Goal: Register for event/course

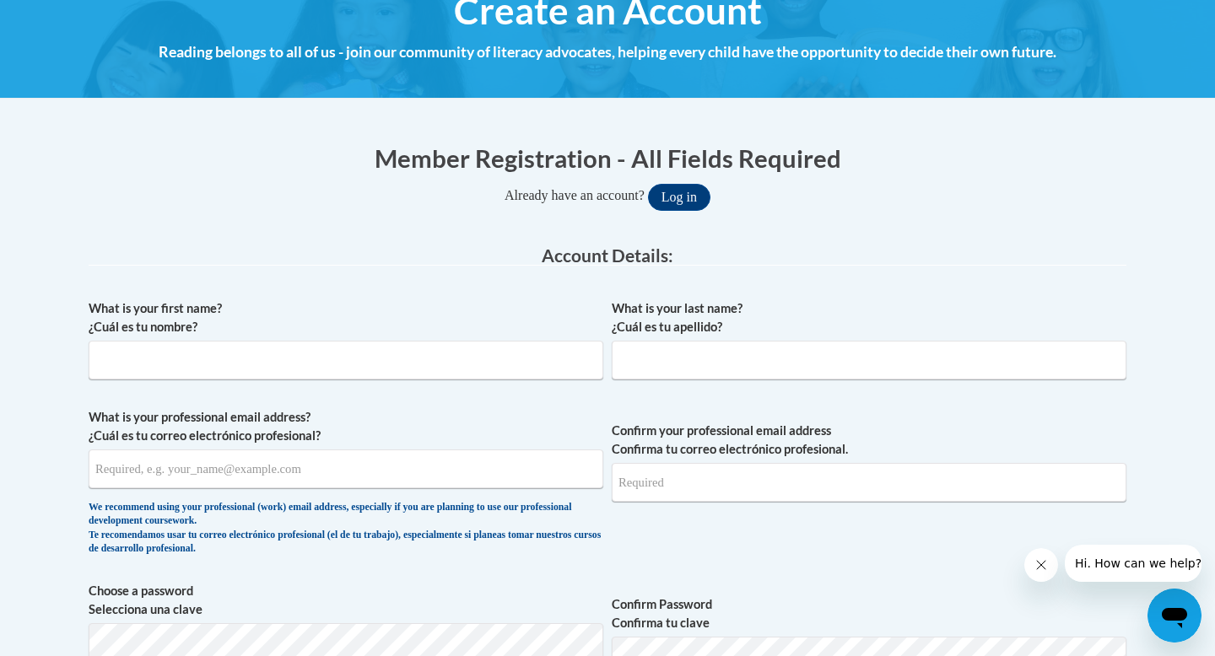
scroll to position [218, 0]
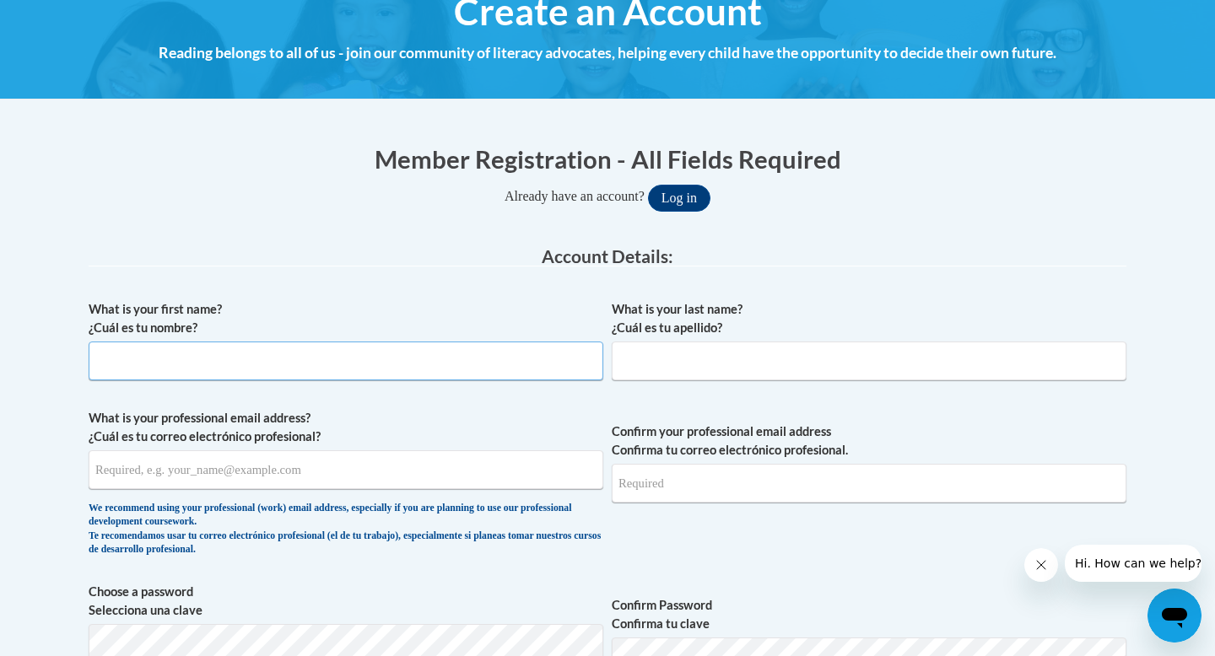
click at [200, 358] on input "What is your first name? ¿Cuál es tu nombre?" at bounding box center [346, 361] width 515 height 39
type input "Lorrdez"
type input "Williams"
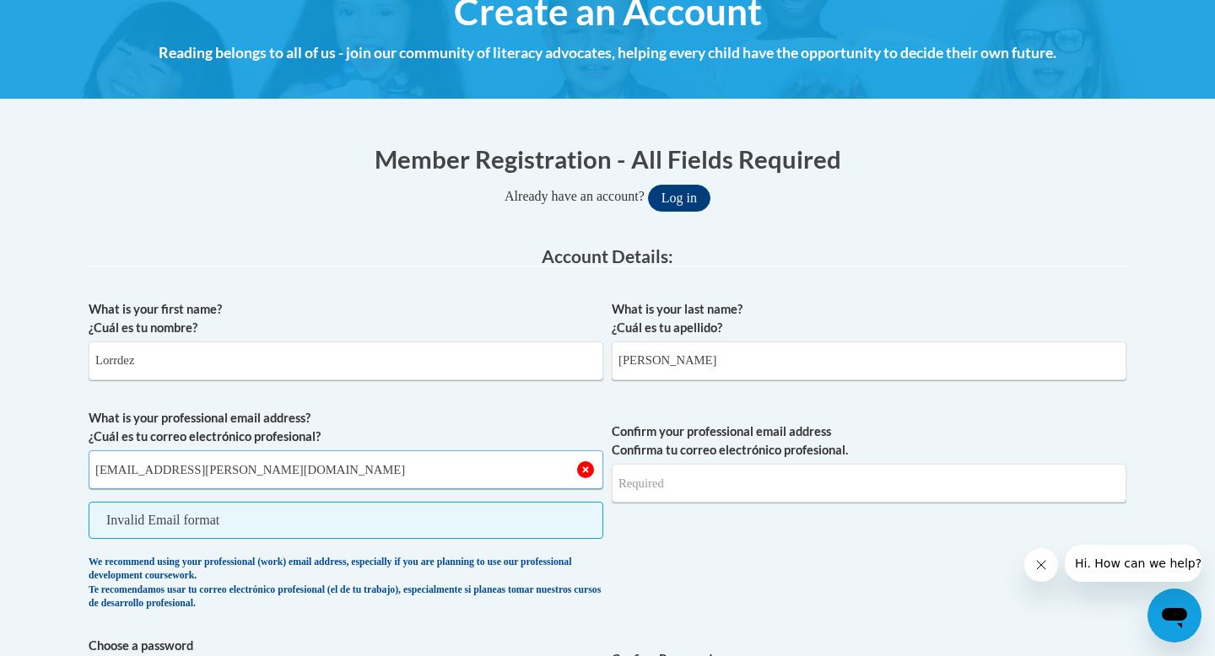
type input "lorrdez.williams@k12.hi.us"
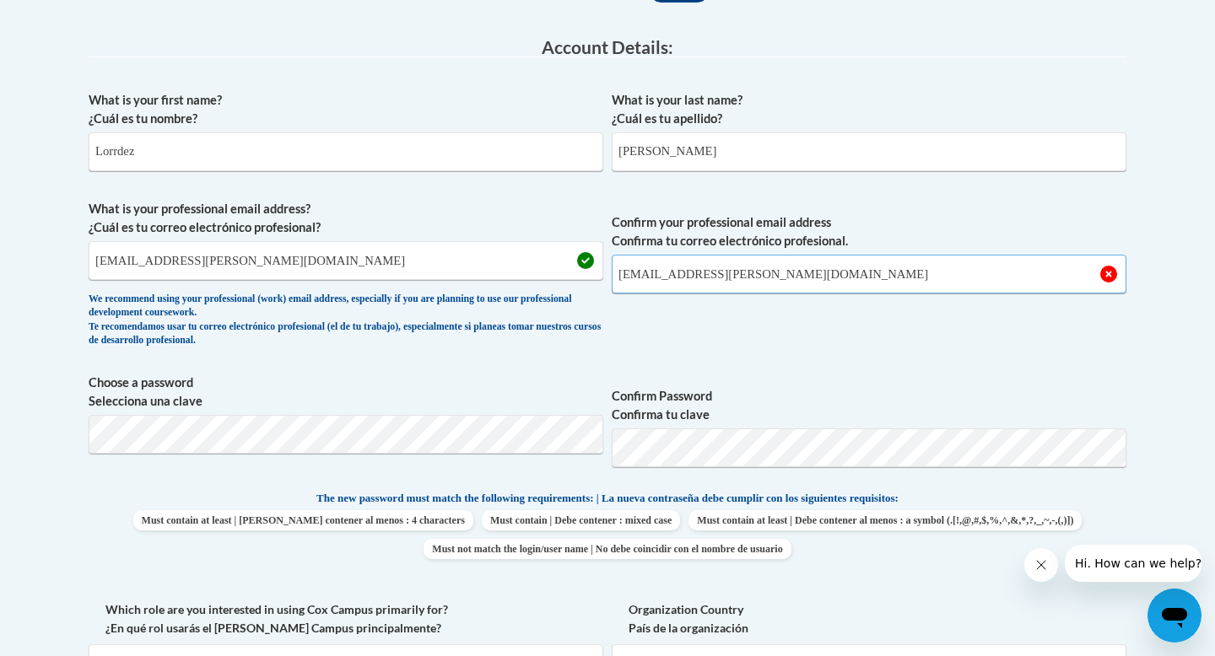
scroll to position [434, 0]
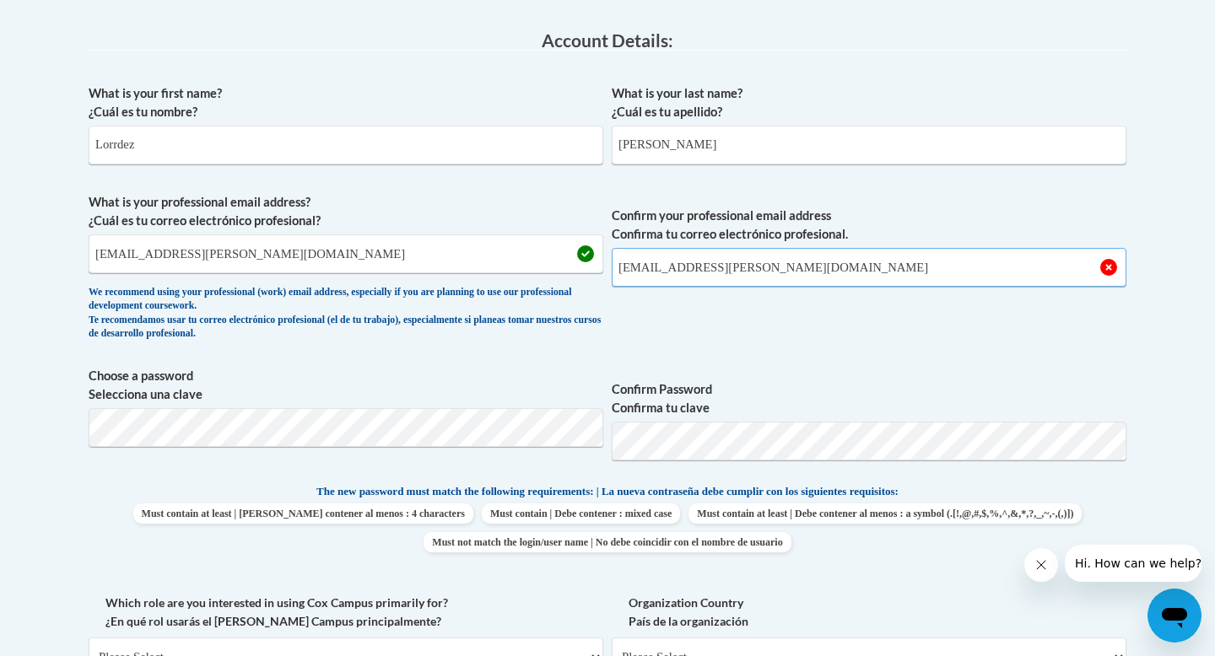
type input "lorrdez.williams@k12.hi.us"
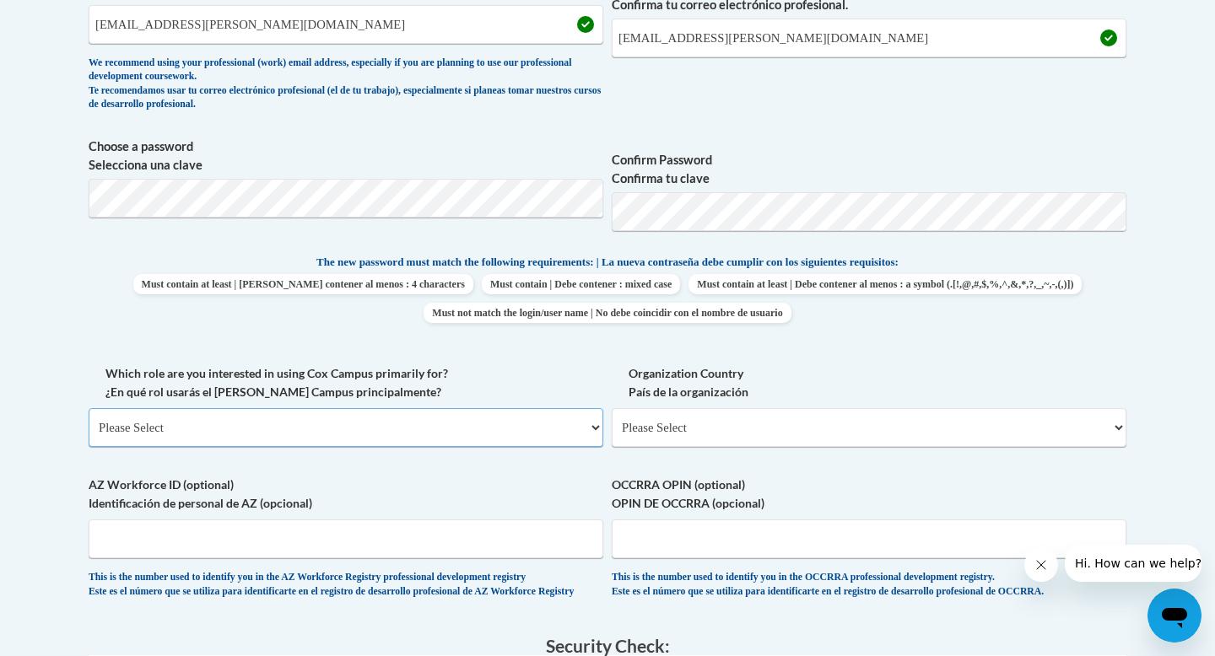
scroll to position [666, 0]
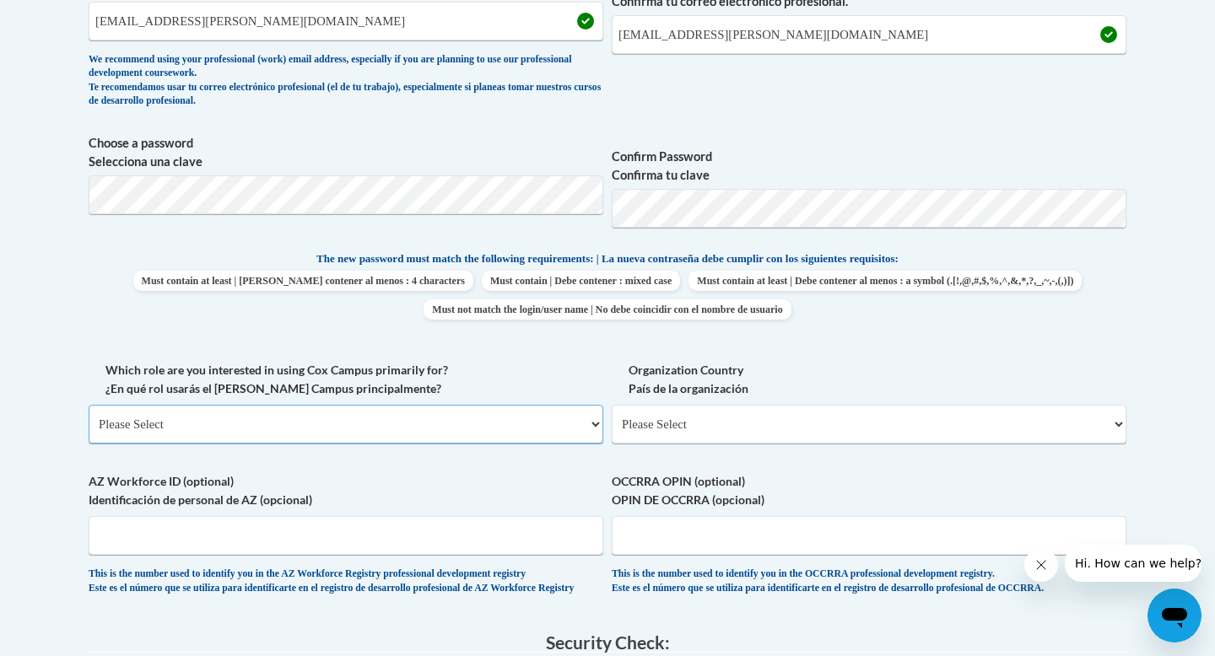
click at [550, 424] on select "Please Select College/University | Colegio/Universidad Community/Nonprofit Part…" at bounding box center [346, 424] width 515 height 39
select select "fbf2d438-af2f-41f8-98f1-81c410e29de3"
click at [89, 405] on select "Please Select College/University | Colegio/Universidad Community/Nonprofit Part…" at bounding box center [346, 424] width 515 height 39
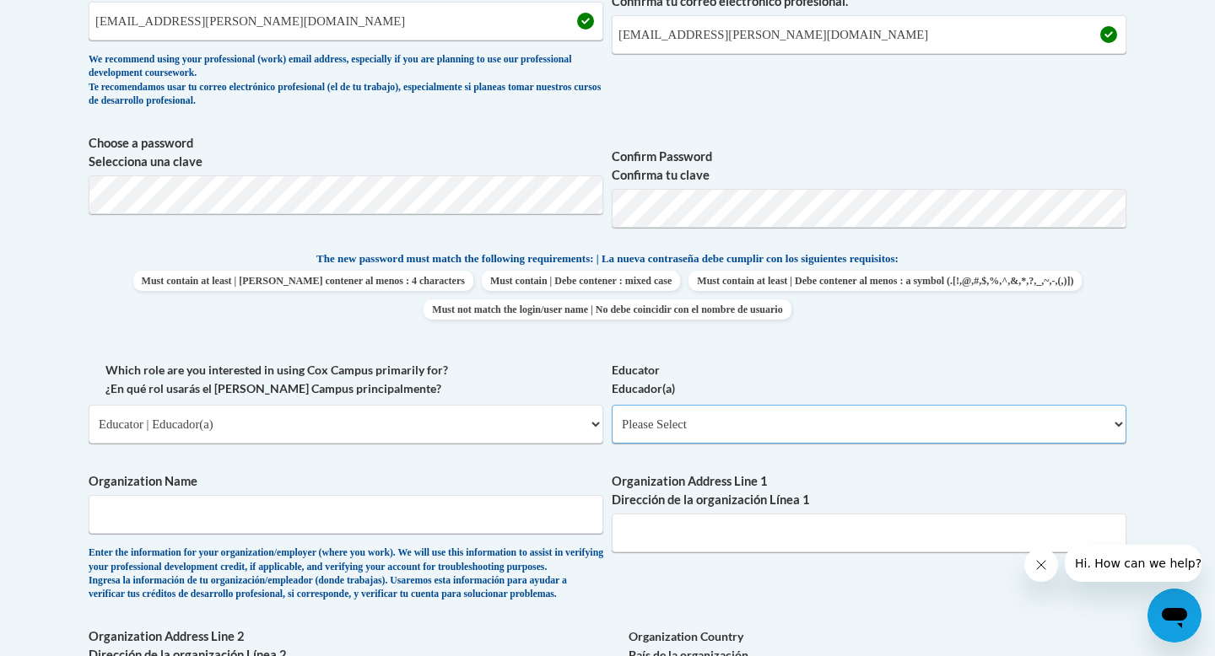
click at [793, 429] on select "Please Select Early Learning/Daycare Teacher/Family Home Care Provider | Maestr…" at bounding box center [869, 424] width 515 height 39
select select "11a86997-7122-4e2e-80c7-11975180ece4"
click at [612, 405] on select "Please Select Early Learning/Daycare Teacher/Family Home Care Provider | Maestr…" at bounding box center [869, 424] width 515 height 39
click at [307, 539] on span "Organization Name Enter the information for your organization/employer (where y…" at bounding box center [346, 536] width 515 height 129
click at [299, 520] on input "Organization Name" at bounding box center [346, 514] width 515 height 39
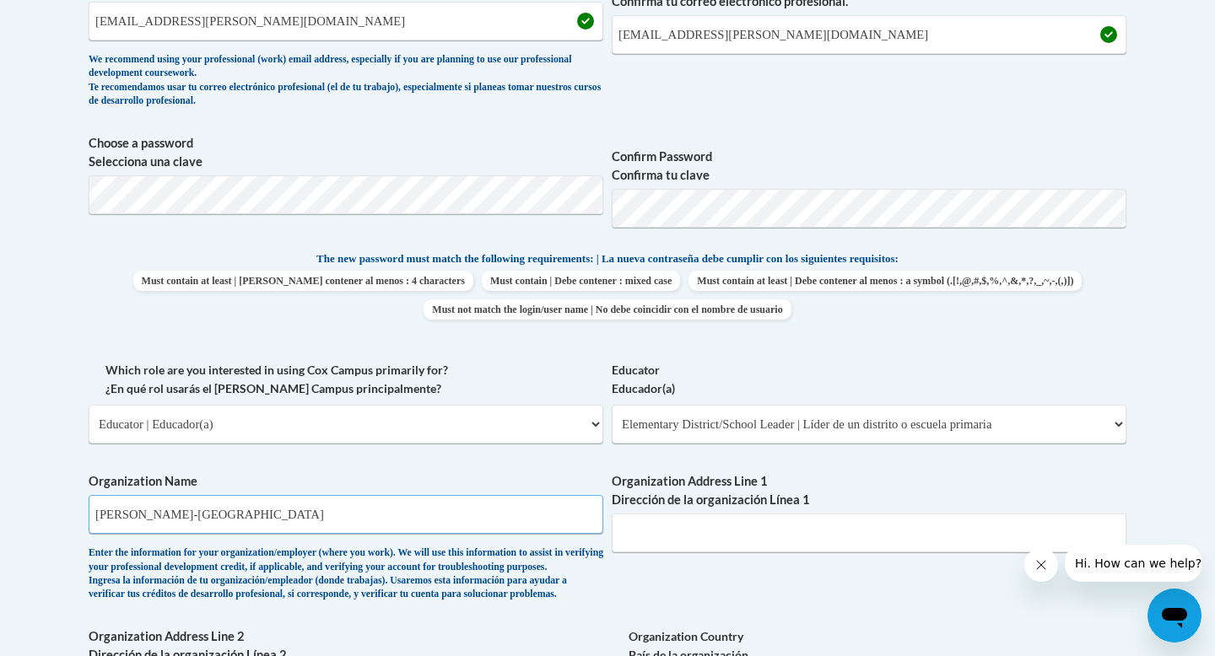
type input "Campbell-Kapolei Complex"
click at [667, 528] on input "Organization Address Line 1 Dirección de la organización Línea 1" at bounding box center [869, 533] width 515 height 39
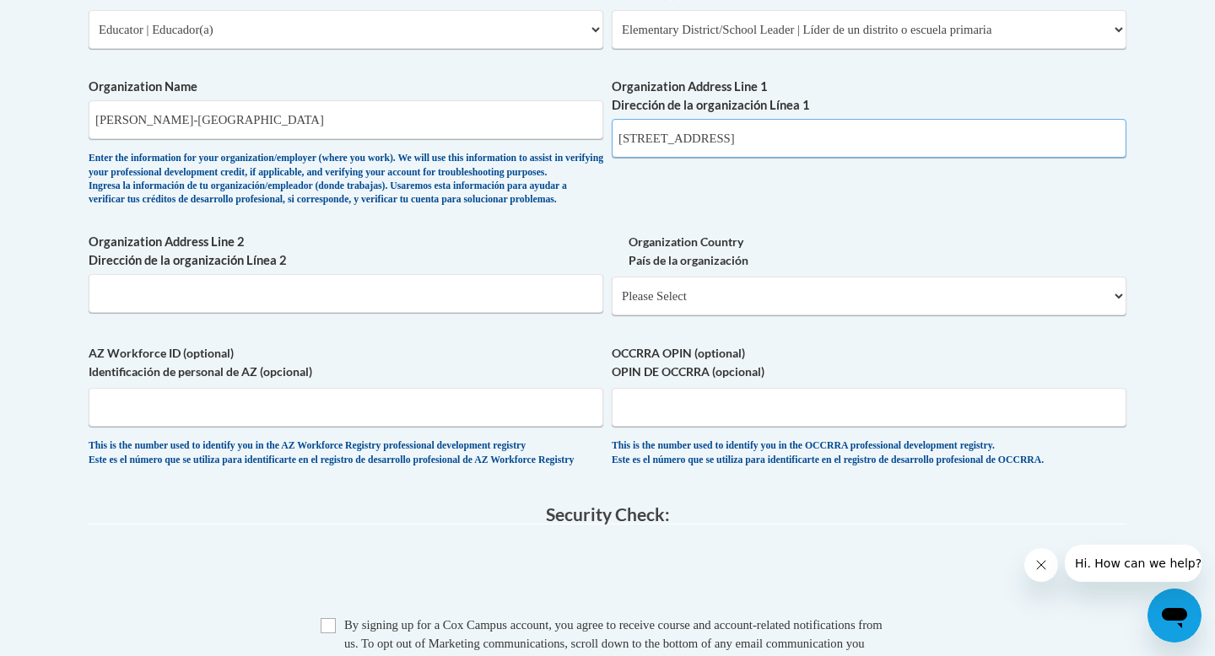
scroll to position [1179, 0]
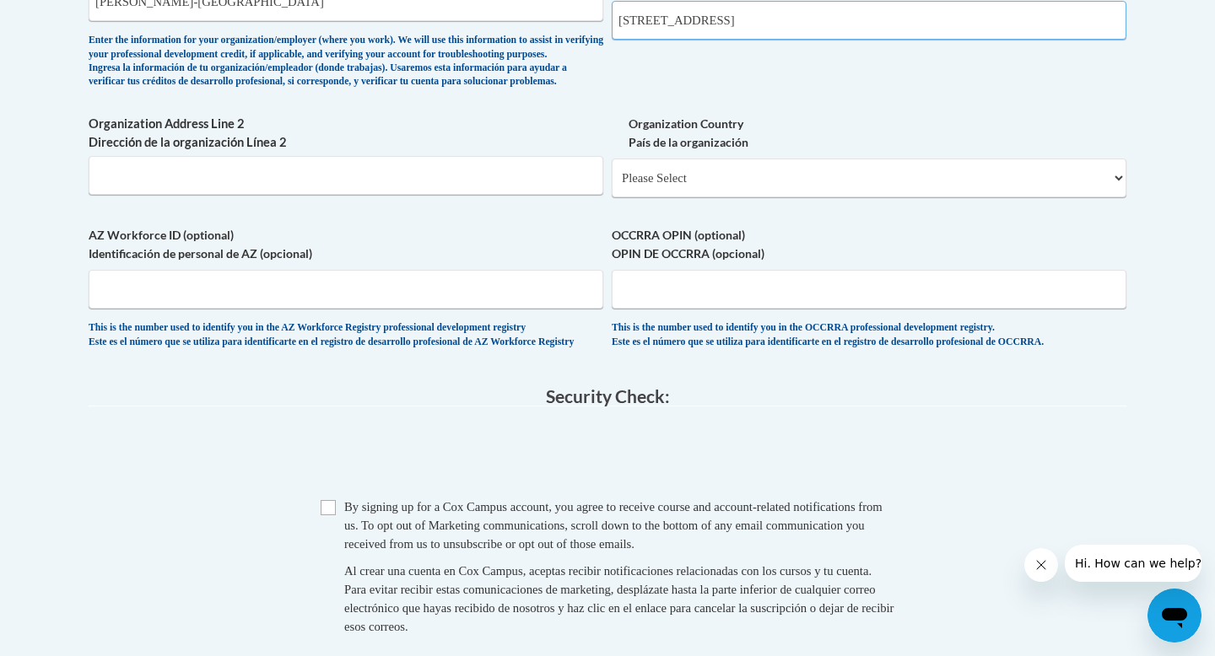
type input "91-5335 Kapolei Pkway, P9, Kapolei, HI 96707"
click at [717, 197] on select "Please Select United States | Estados Unidos Outside of the United States | Fue…" at bounding box center [869, 178] width 515 height 39
select select "ad49bcad-a171-4b2e-b99c-48b446064914"
click at [612, 186] on select "Please Select United States | Estados Unidos Outside of the United States | Fue…" at bounding box center [869, 178] width 515 height 39
select select
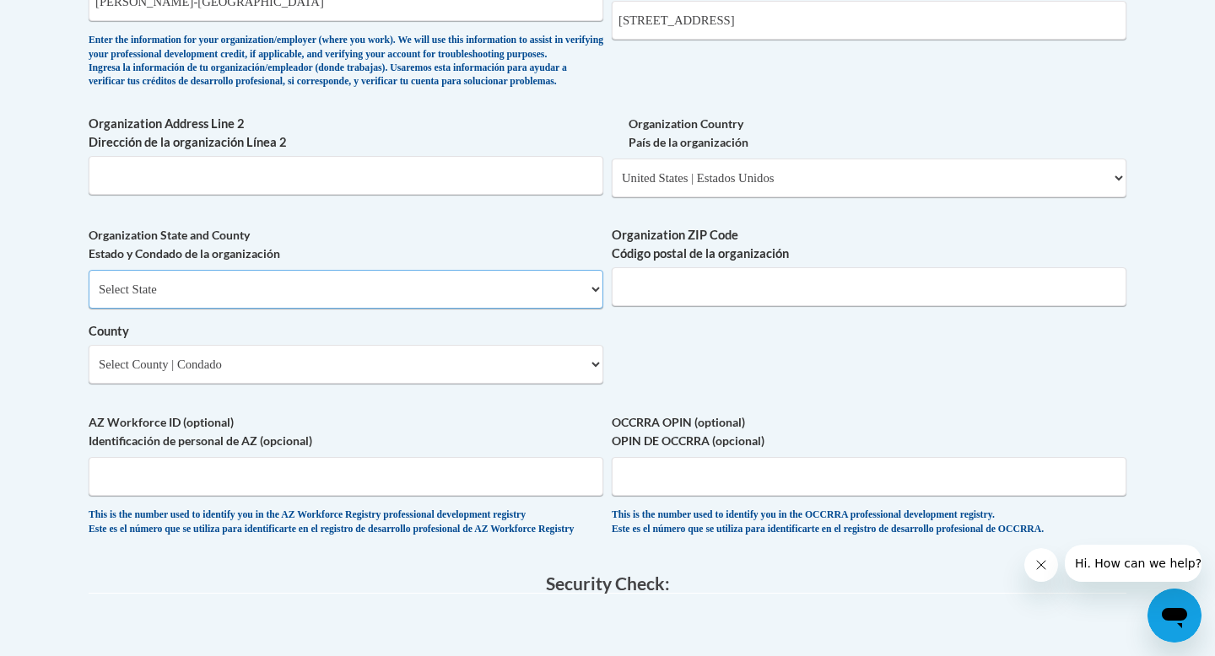
click at [356, 309] on select "Select State Alabama Alaska Arizona Arkansas California Colorado Connecticut De…" at bounding box center [346, 289] width 515 height 39
drag, startPoint x: 767, startPoint y: 25, endPoint x: 891, endPoint y: 25, distance: 124.0
click at [891, 26] on input "91-5335 Kapolei Pkway, P9, Kapolei, HI 96707" at bounding box center [869, 20] width 515 height 39
type input "91-5335 Kapolei Pkway"
click at [400, 195] on input "Organization Address Line 2 Dirección de la organización Línea 2" at bounding box center [346, 175] width 515 height 39
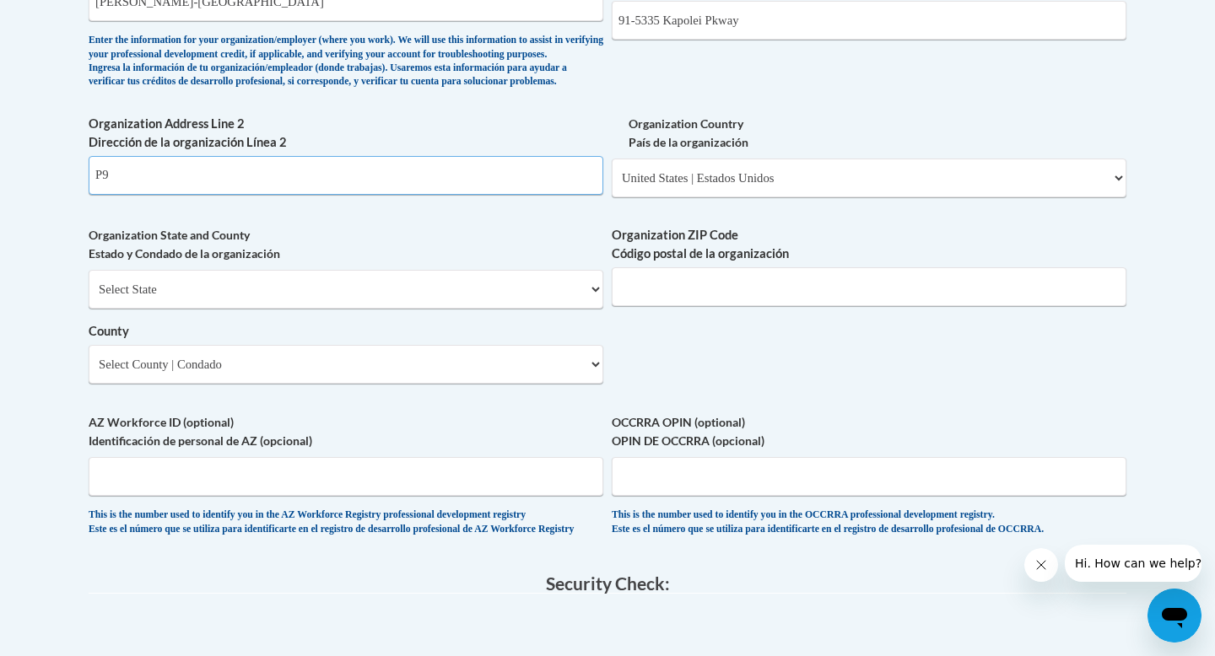
type input "P9"
click at [265, 309] on select "Select State Alabama Alaska Arizona Arkansas California Colorado Connecticut De…" at bounding box center [346, 289] width 515 height 39
select select "Hawaii"
click at [89, 298] on select "Select State Alabama Alaska Arizona Arkansas California Colorado Connecticut De…" at bounding box center [346, 289] width 515 height 39
click at [667, 306] on input "Organization ZIP Code Código postal de la organización" at bounding box center [869, 286] width 515 height 39
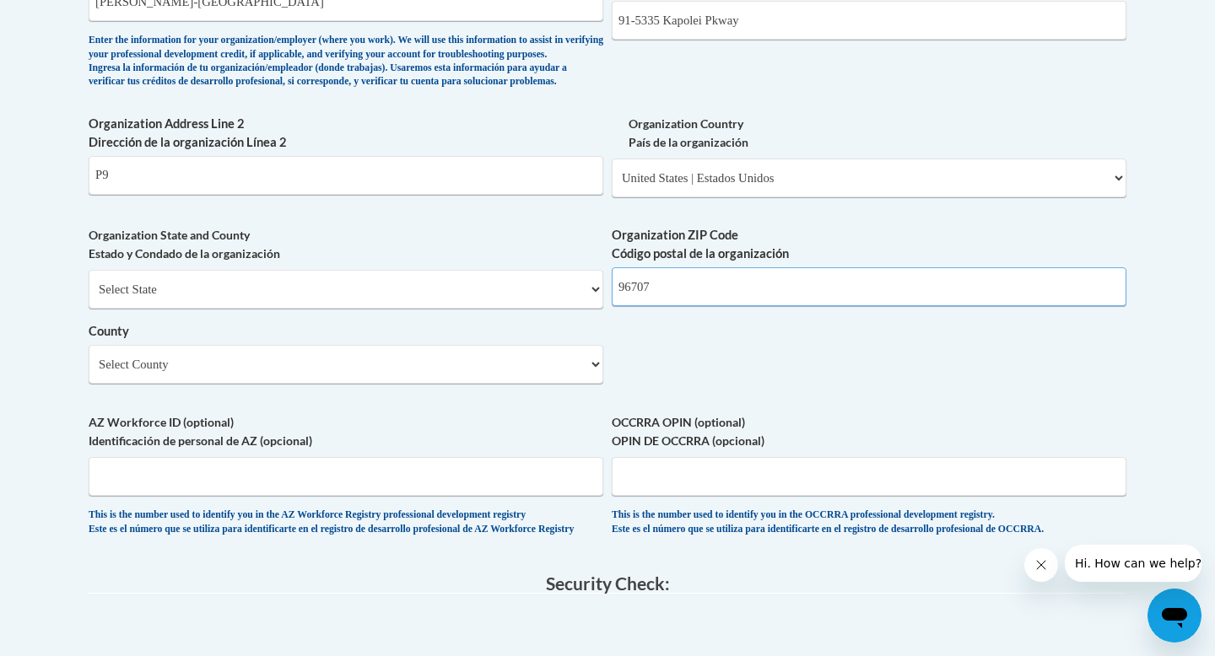
type input "96707"
click at [348, 384] on select "Select County Hawaii Honolulu Kalawao Kauai Maui" at bounding box center [346, 364] width 515 height 39
select select "Honolulu"
click at [89, 373] on select "Select County Hawaii Honolulu Kalawao Kauai Maui" at bounding box center [346, 364] width 515 height 39
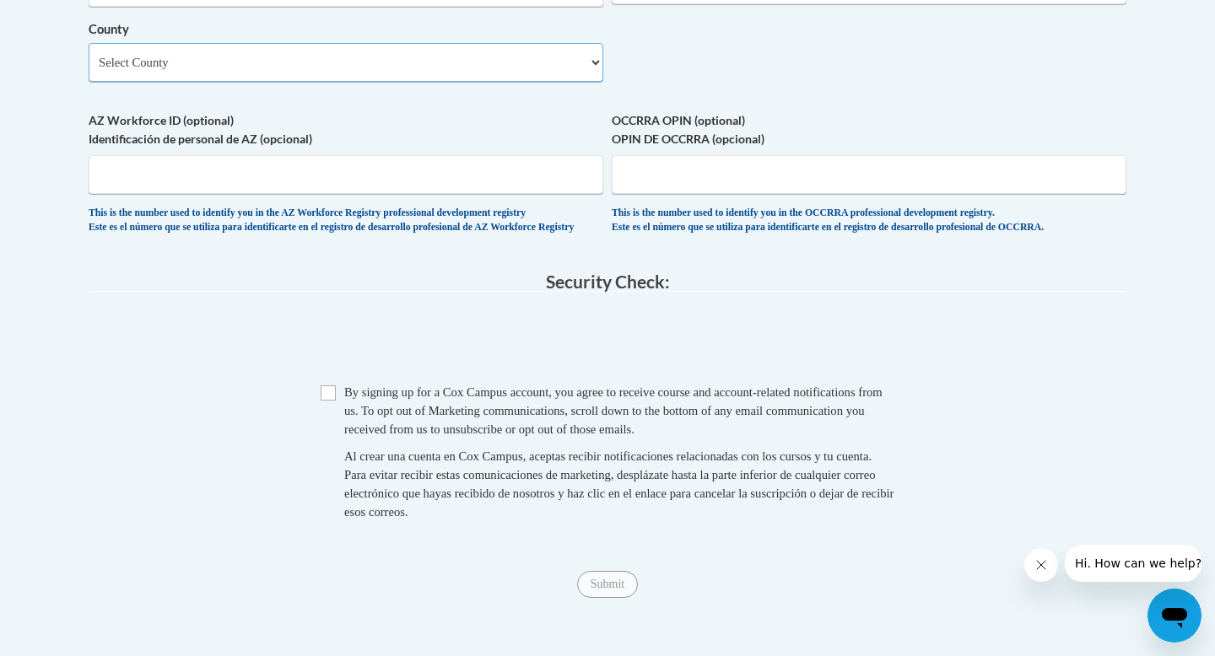
scroll to position [1504, 0]
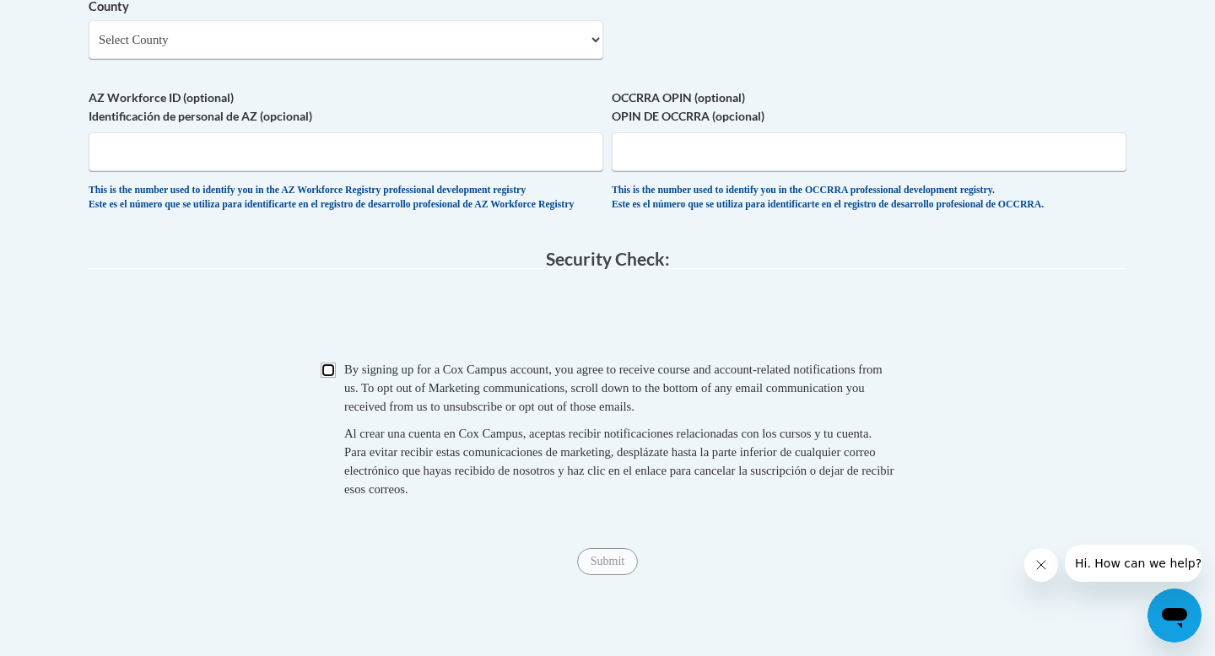
click at [329, 378] on input "Checkbox" at bounding box center [328, 370] width 15 height 15
checkbox input "true"
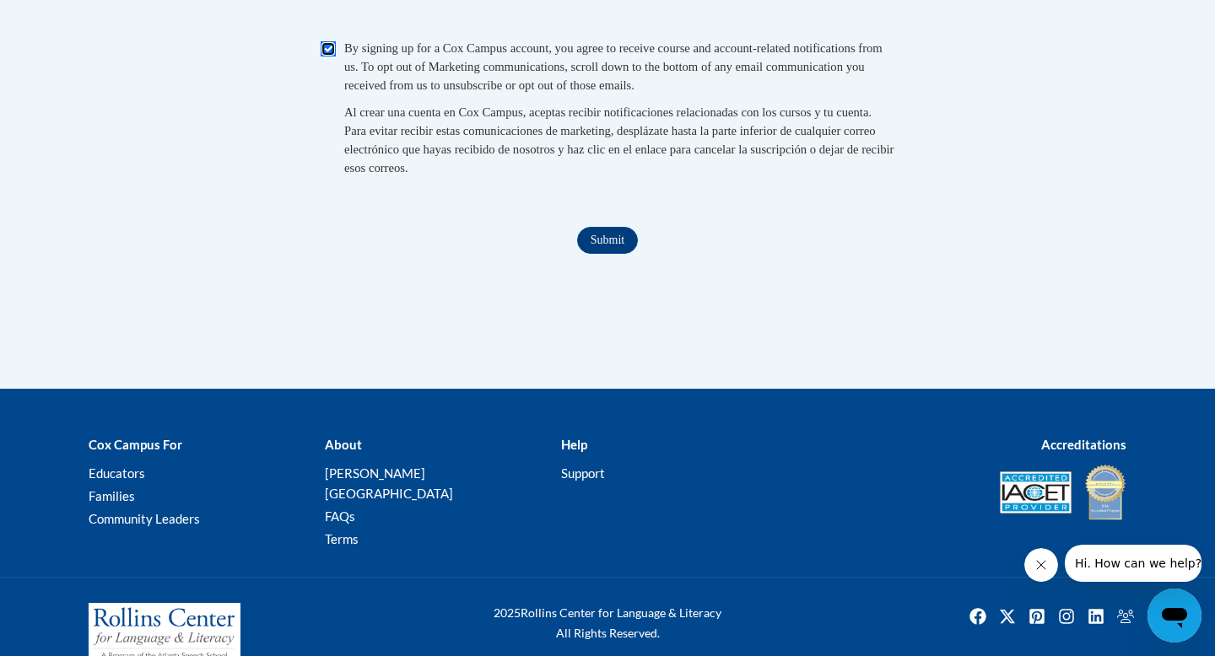
scroll to position [1878, 0]
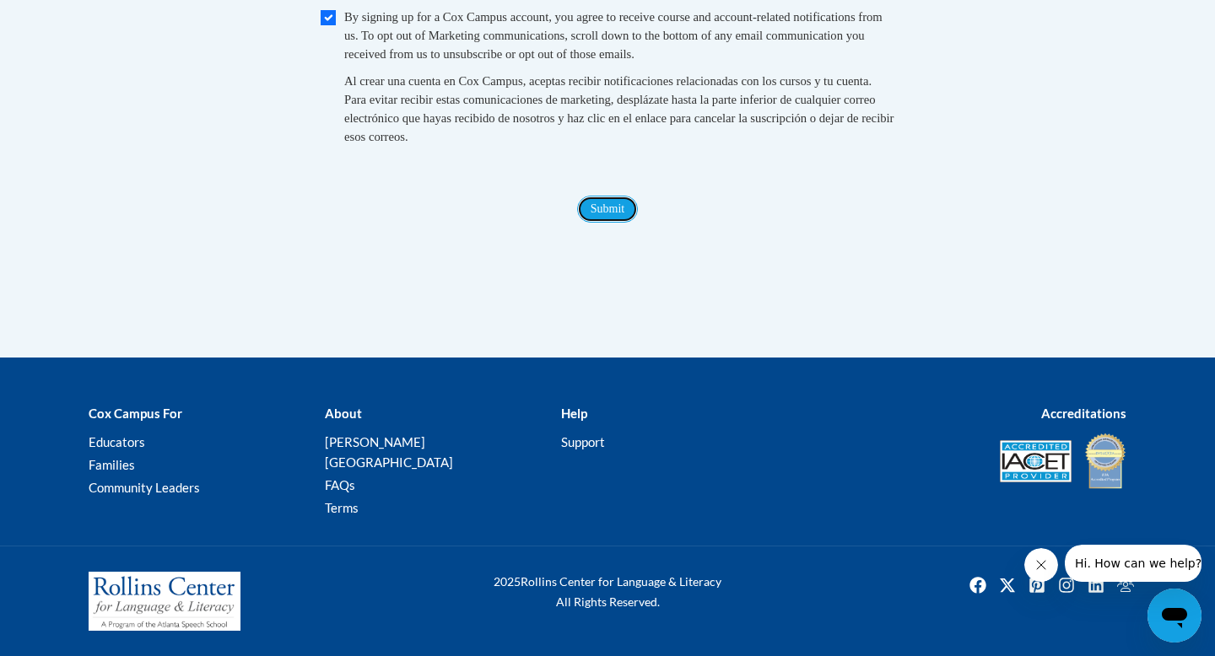
click at [623, 223] on input "Submit" at bounding box center [607, 209] width 61 height 27
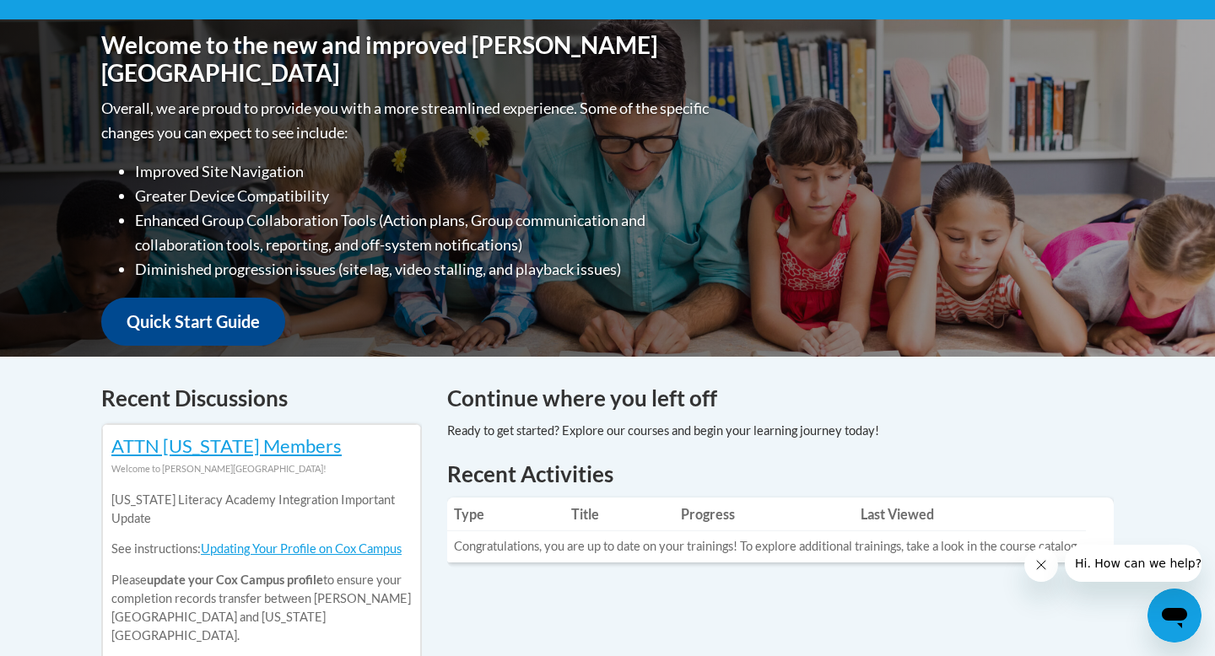
scroll to position [396, 0]
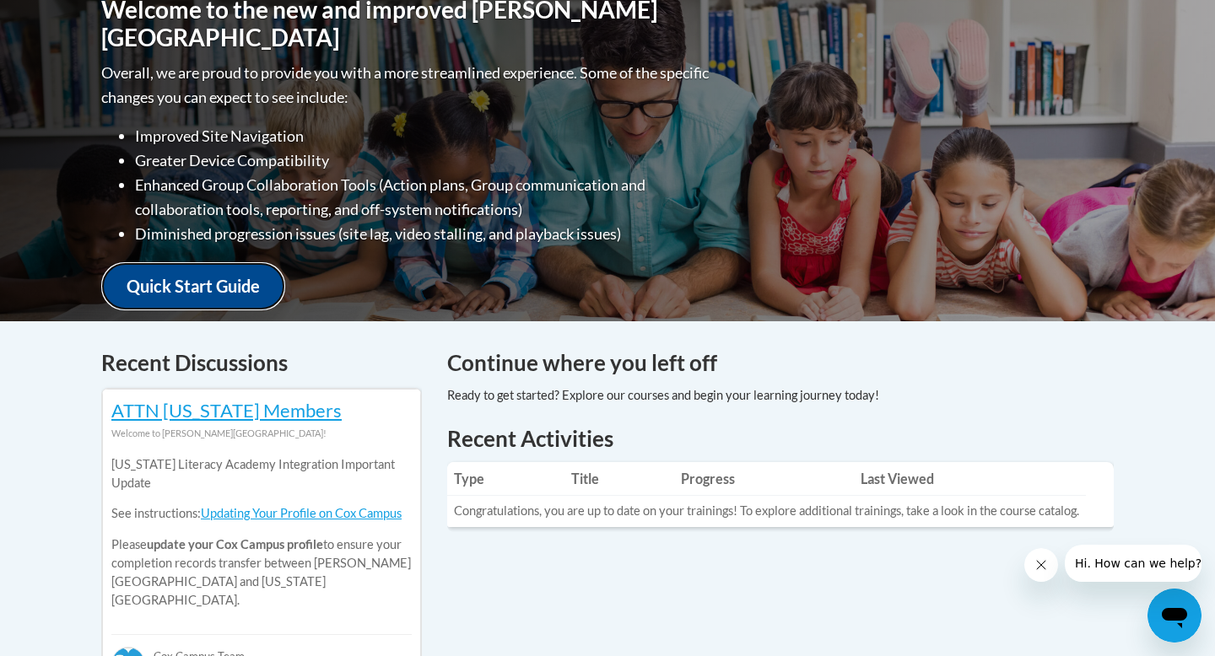
click at [262, 273] on link "Quick Start Guide" at bounding box center [193, 286] width 184 height 48
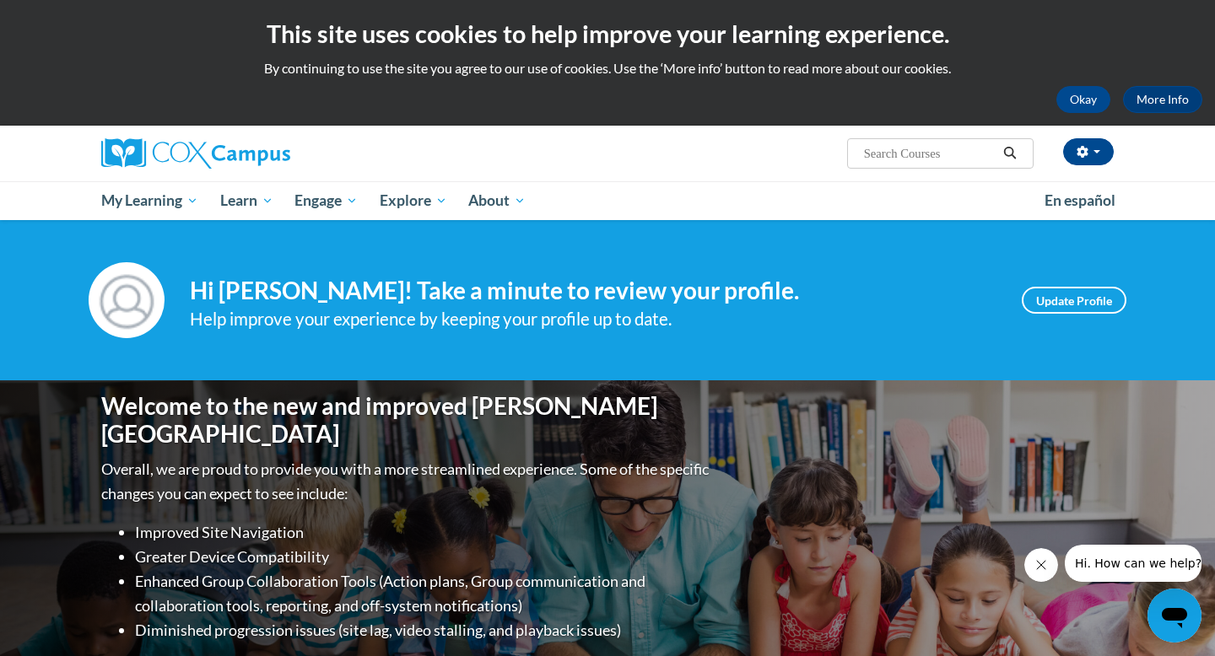
click at [956, 158] on input "Search..." at bounding box center [929, 153] width 135 height 20
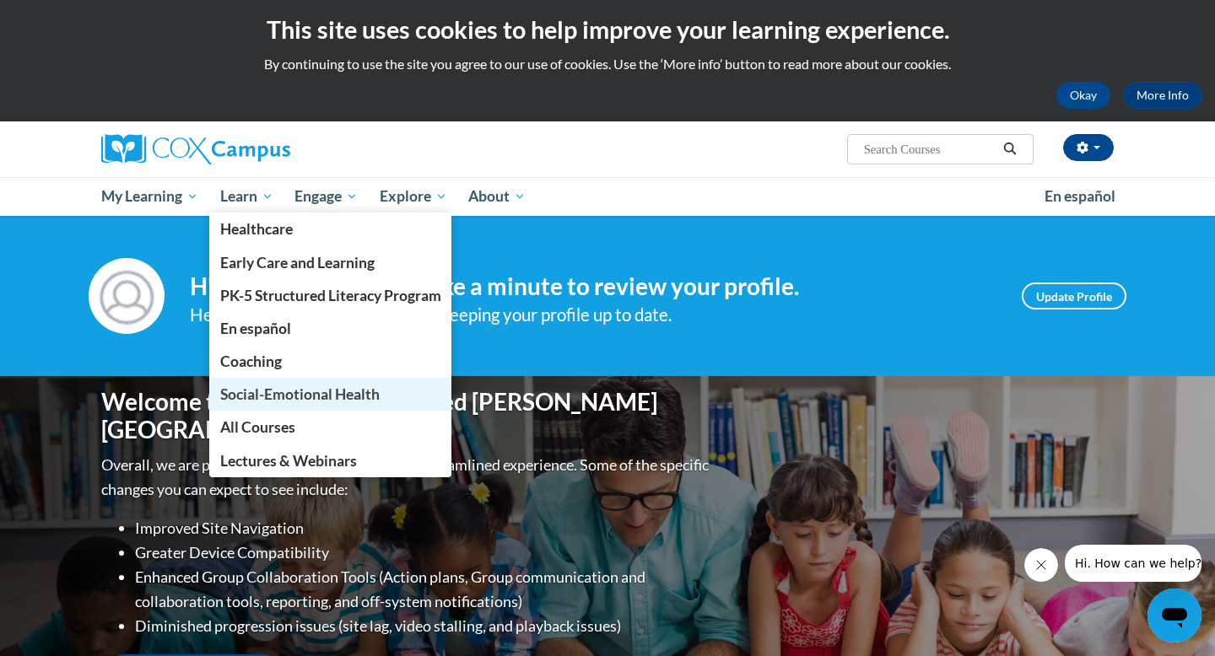
scroll to position [3, 0]
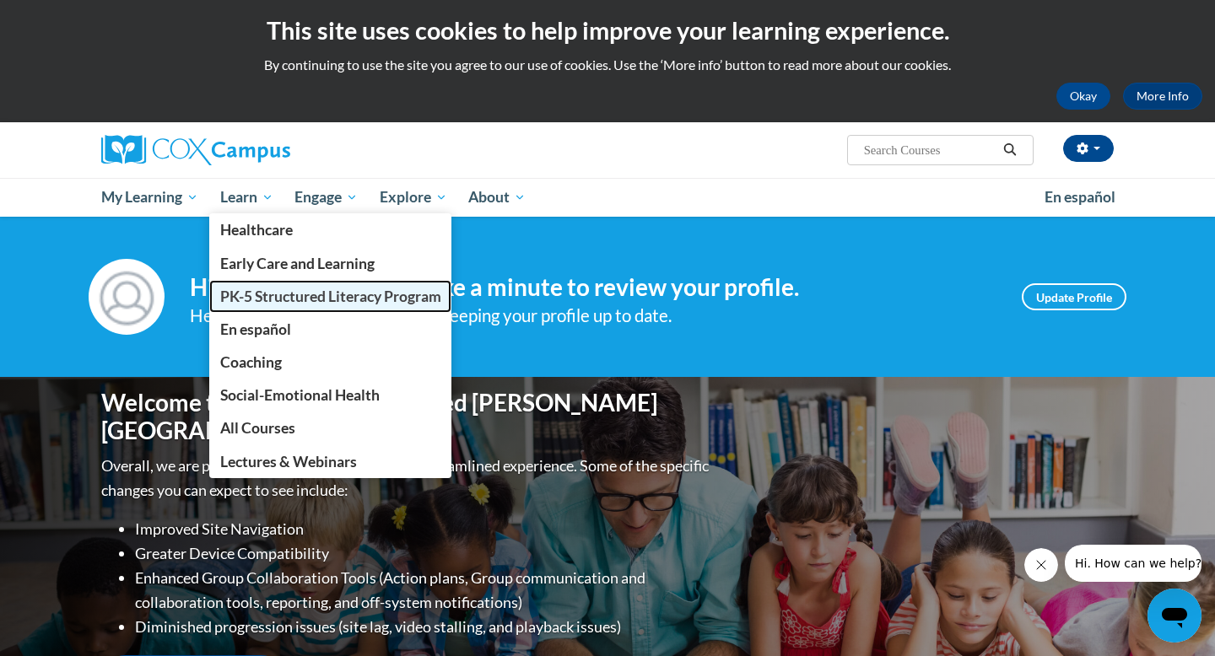
click at [379, 299] on span "PK-5 Structured Literacy Program" at bounding box center [330, 297] width 221 height 18
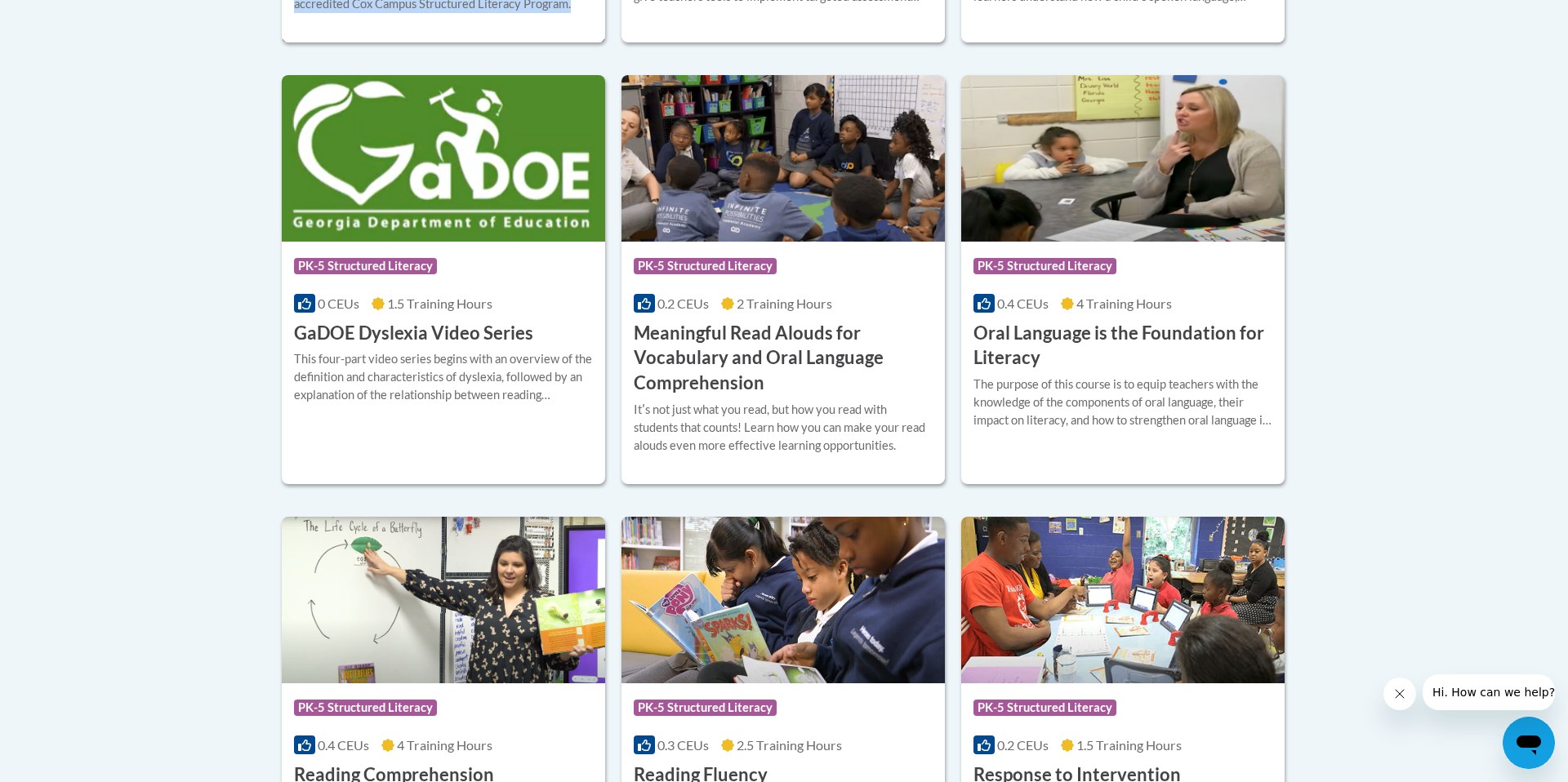
scroll to position [1063, 0]
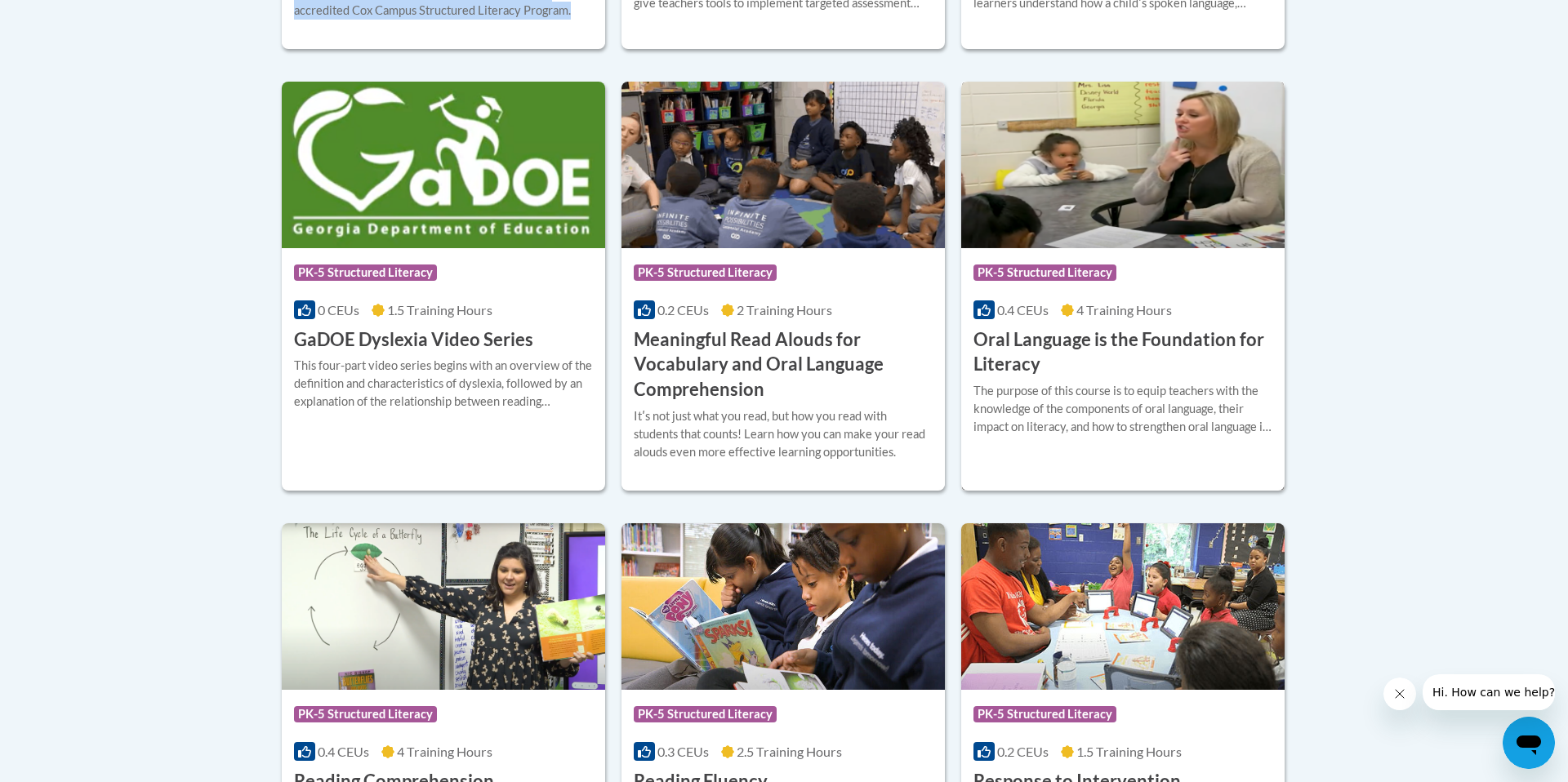
click at [1040, 285] on span "PK-5 Structured Literacy" at bounding box center [1047, 274] width 147 height 20
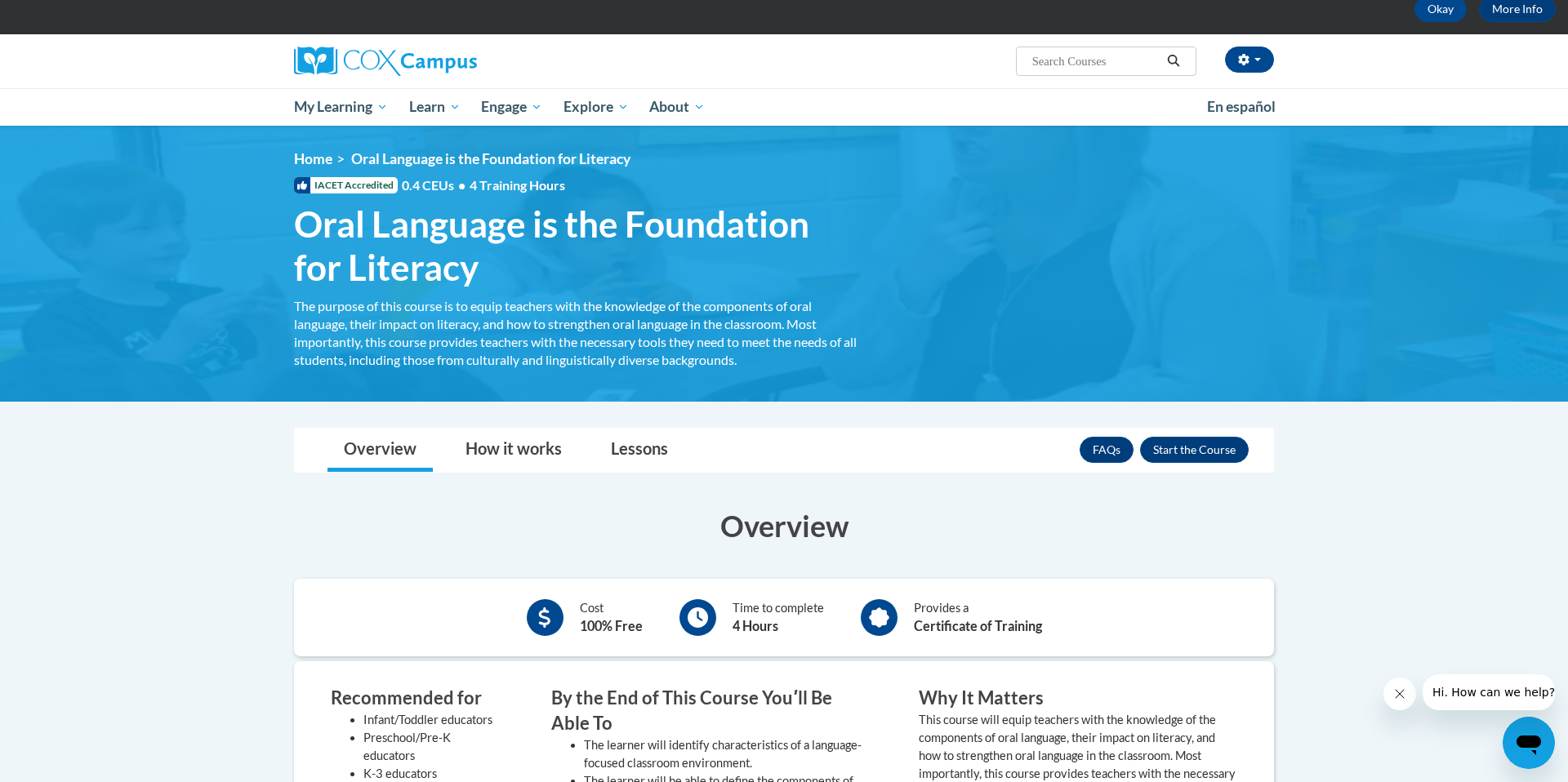
scroll to position [173, 0]
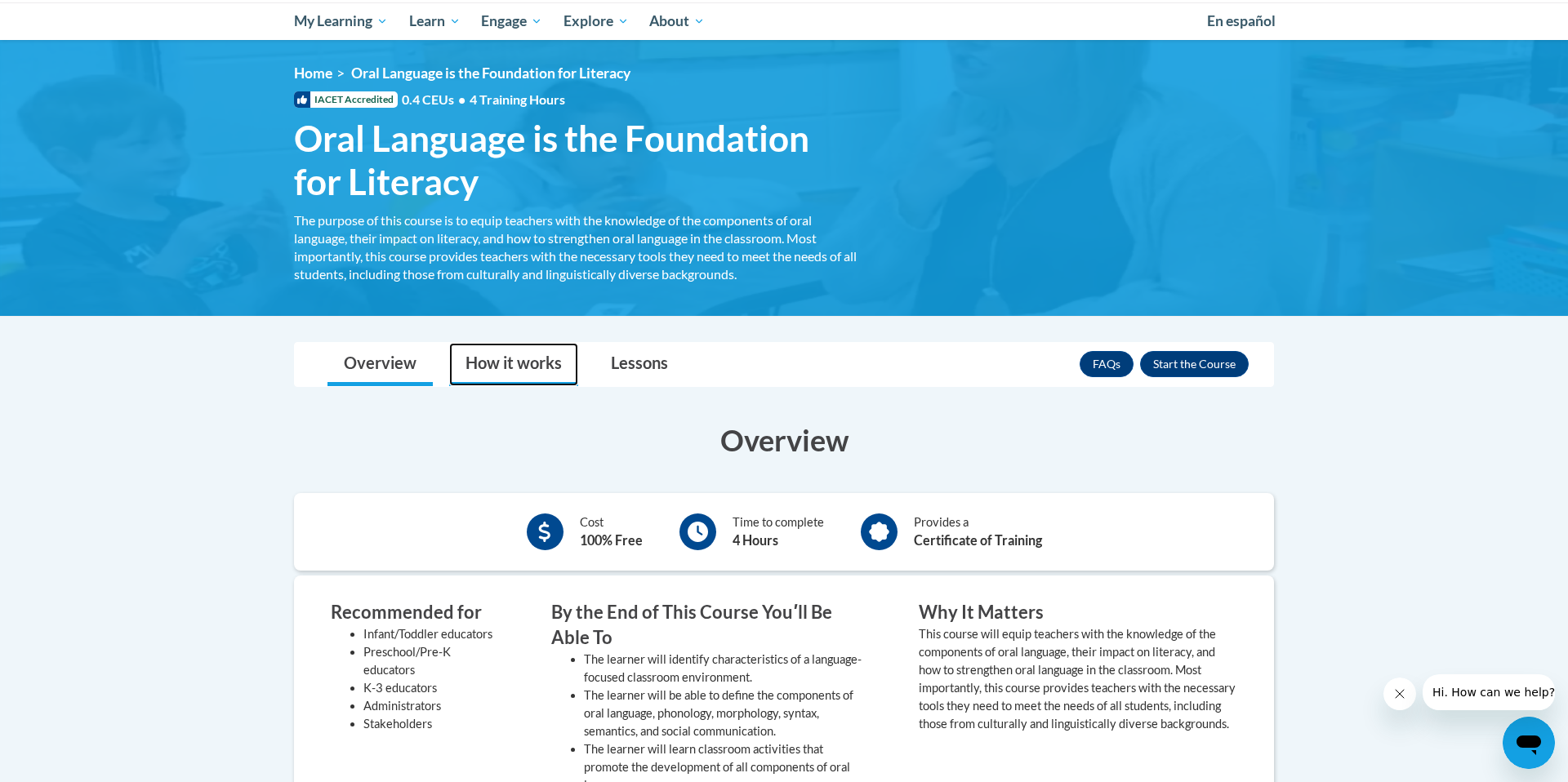
click at [504, 368] on link "How it works" at bounding box center [513, 364] width 129 height 44
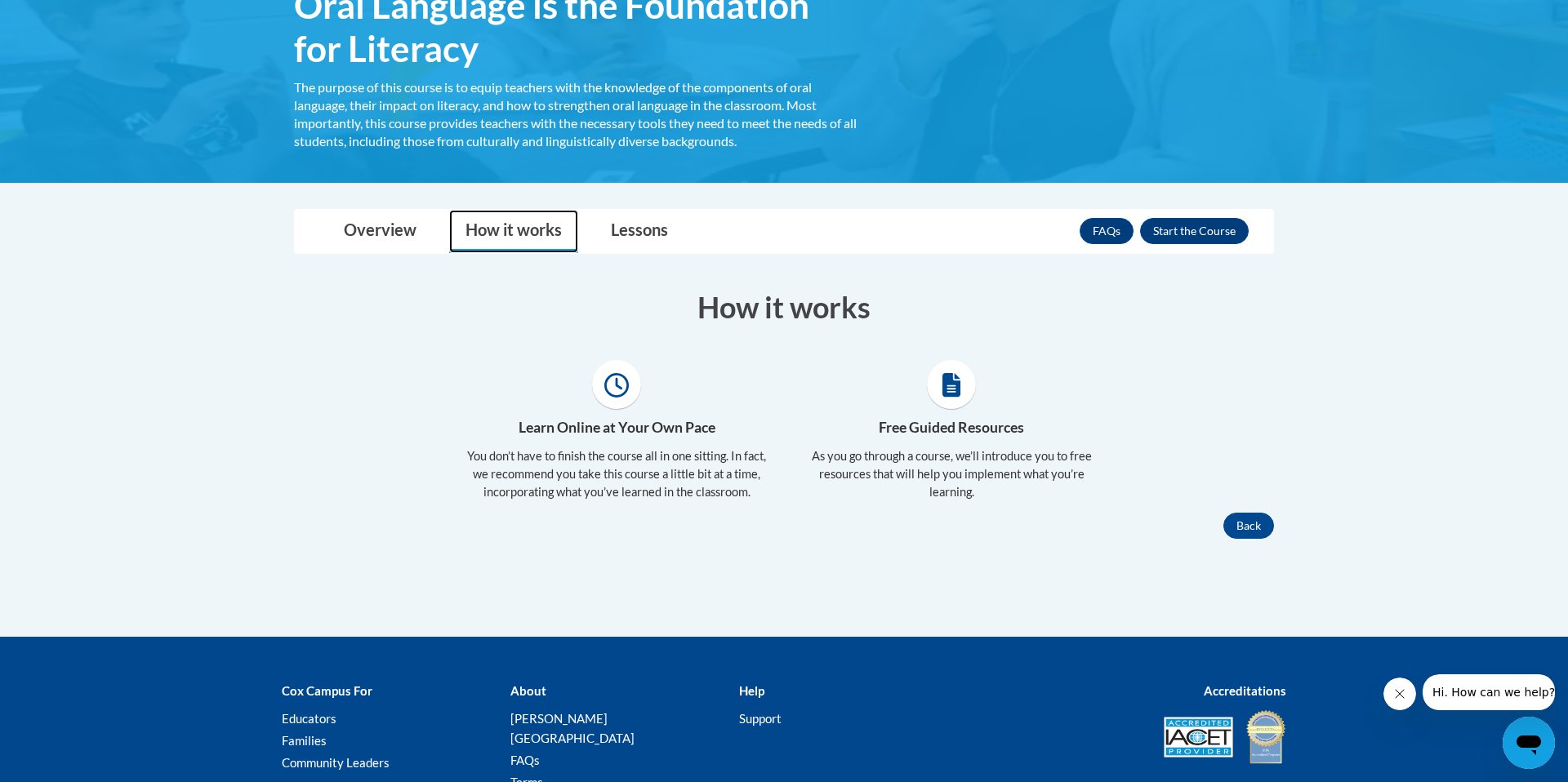
scroll to position [354, 0]
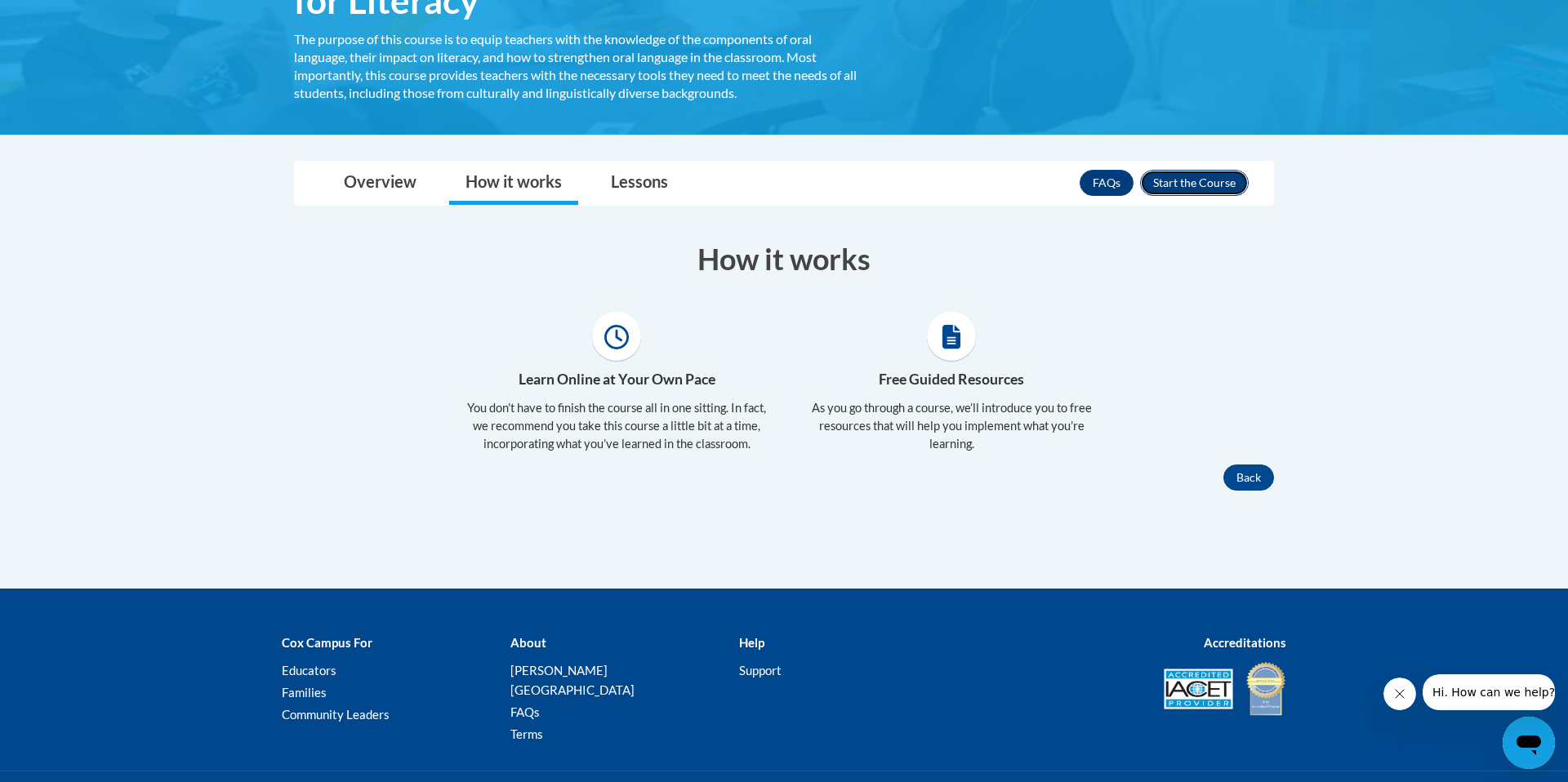
click at [1214, 185] on button "Enroll" at bounding box center [1194, 182] width 108 height 26
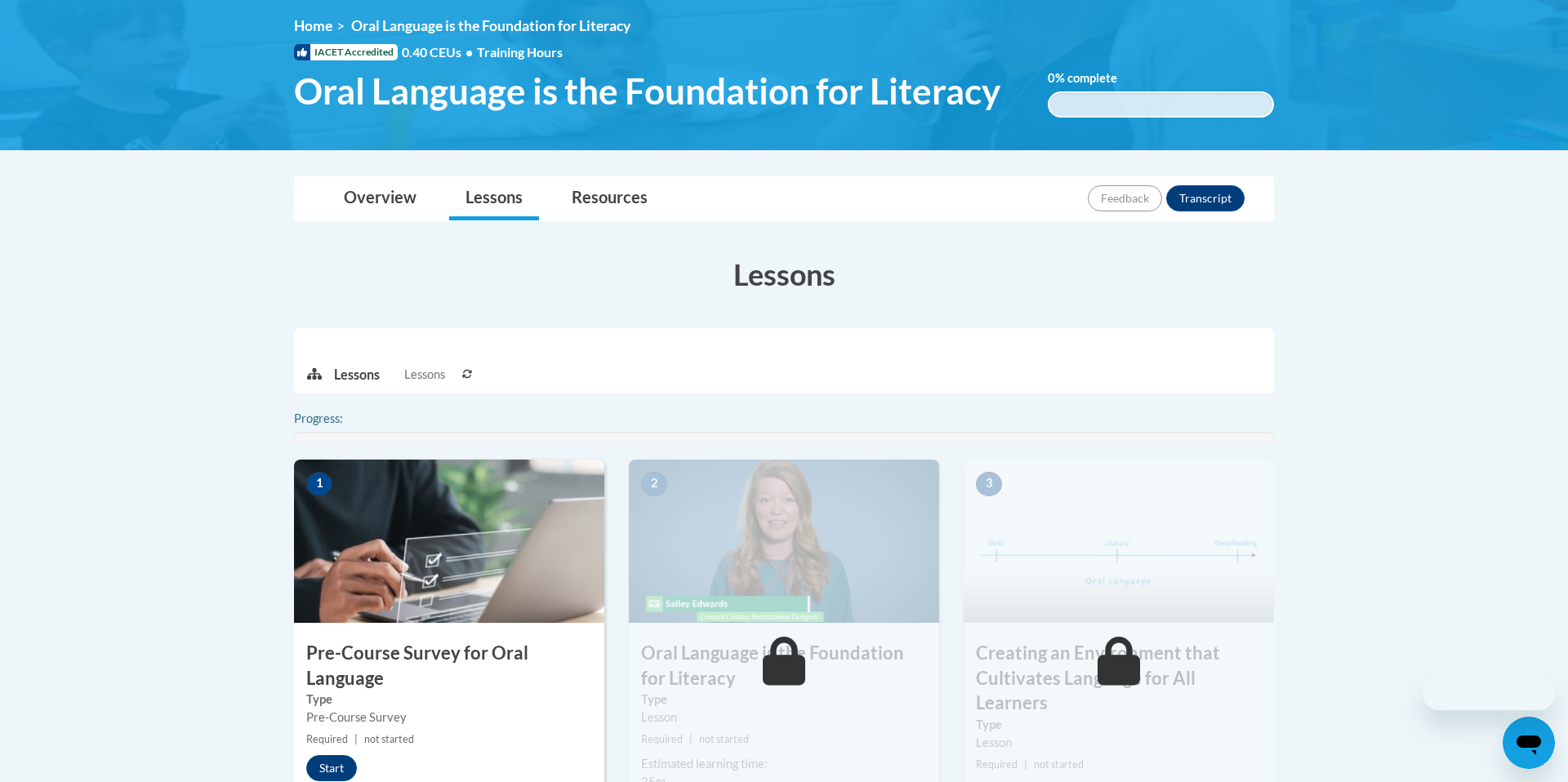
scroll to position [415, 0]
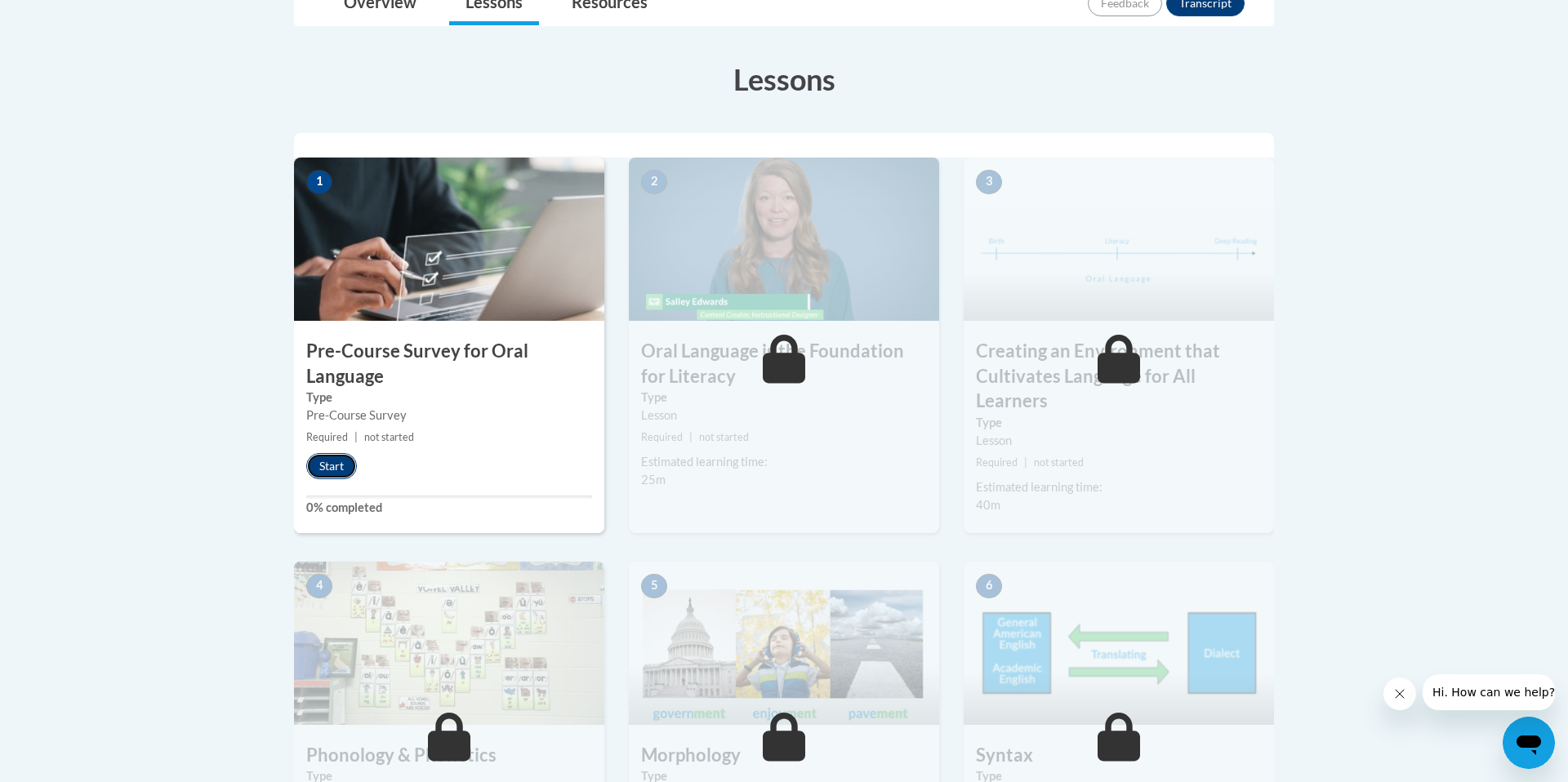
click at [331, 472] on button "Start" at bounding box center [331, 466] width 50 height 26
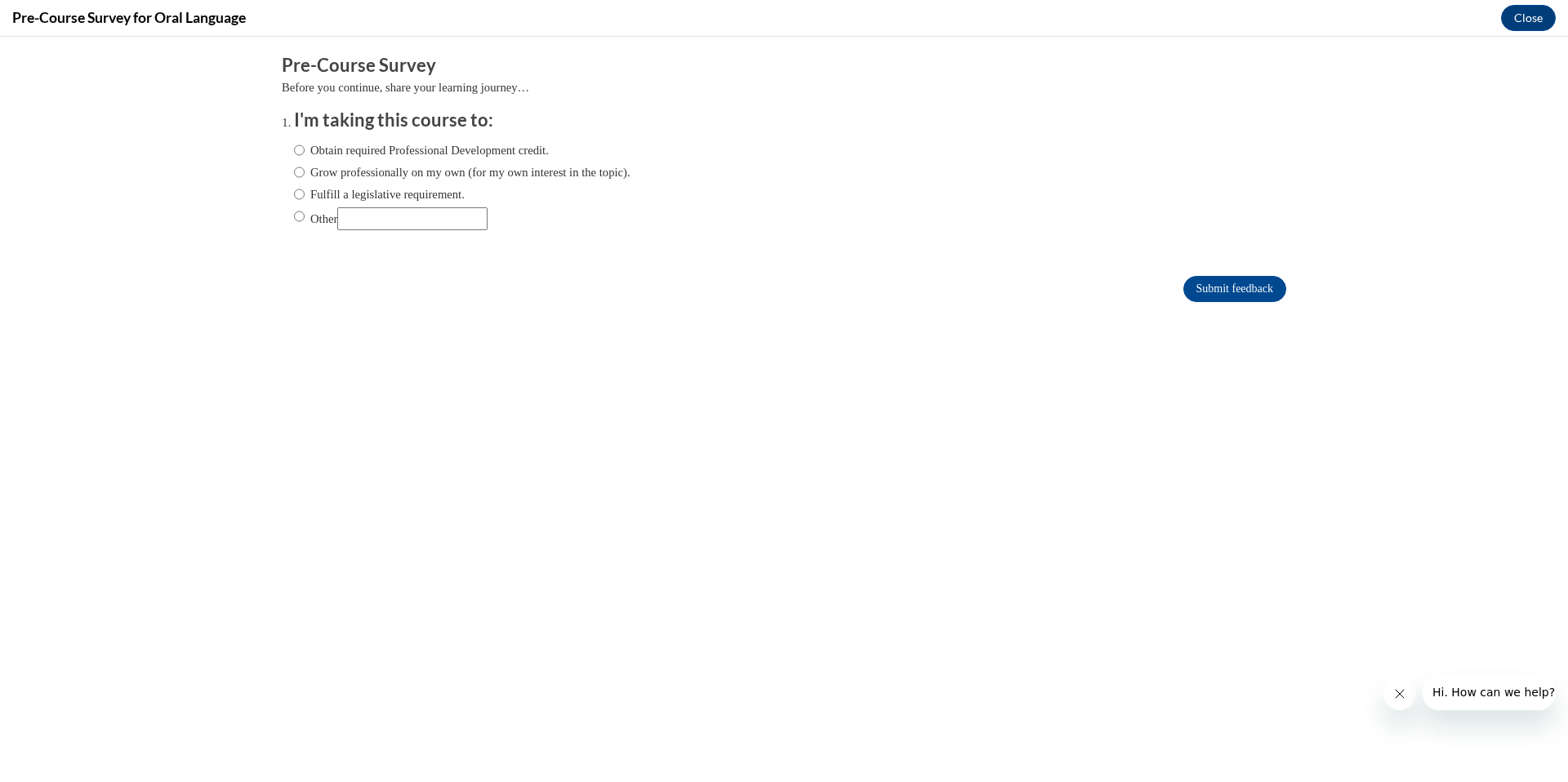
scroll to position [0, 0]
click at [300, 216] on input "Other" at bounding box center [299, 216] width 11 height 18
radio input "true"
click at [394, 211] on input "Other" at bounding box center [411, 219] width 150 height 23
type input "L"
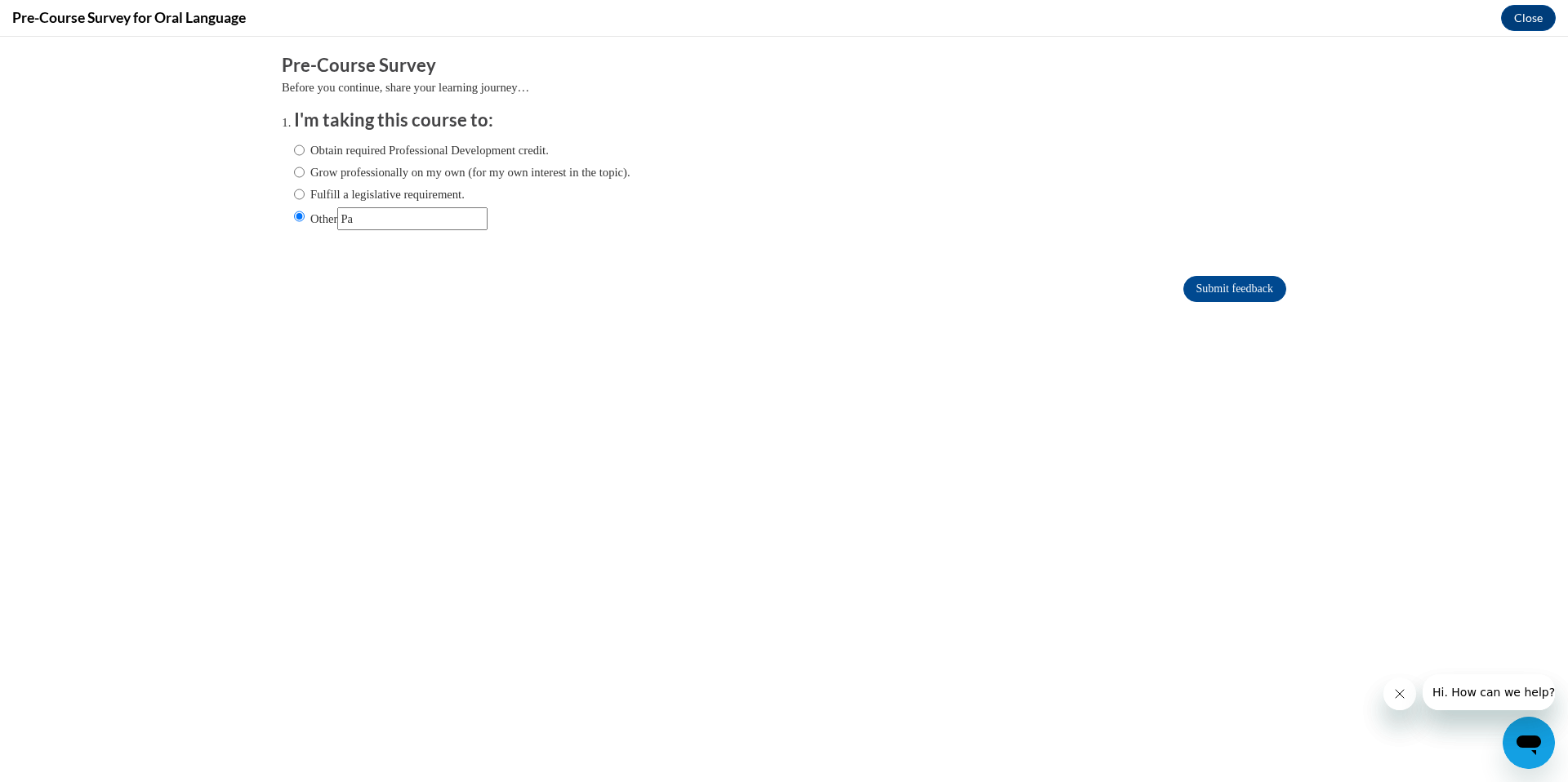
type input "P"
type input "Literacy Coaching Academy"
click at [1224, 276] on input "Submit feedback" at bounding box center [1234, 288] width 103 height 26
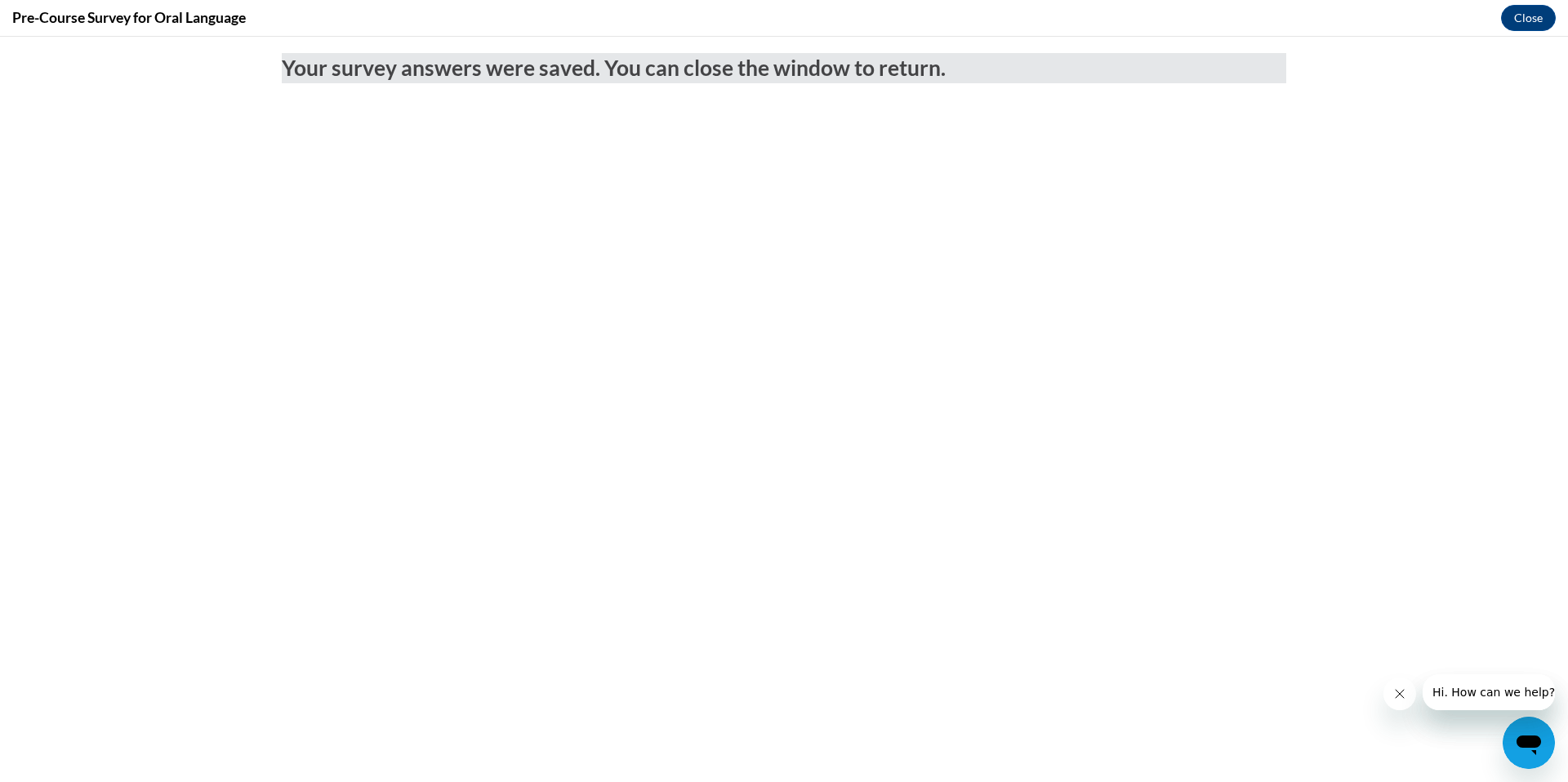
scroll to position [0, 0]
click at [1534, 26] on button "Close" at bounding box center [1528, 17] width 55 height 26
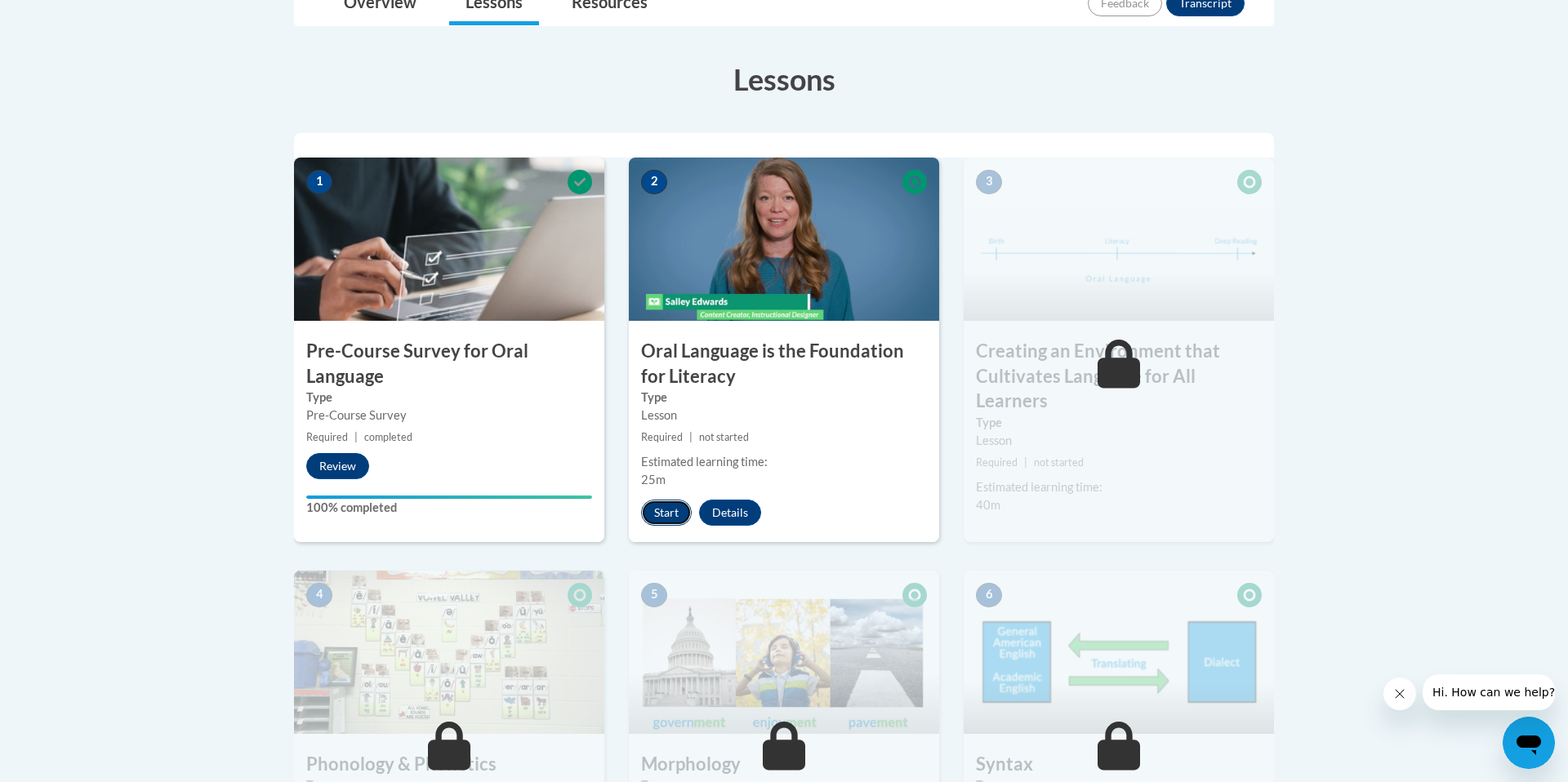
click at [652, 511] on button "Start" at bounding box center [666, 512] width 50 height 26
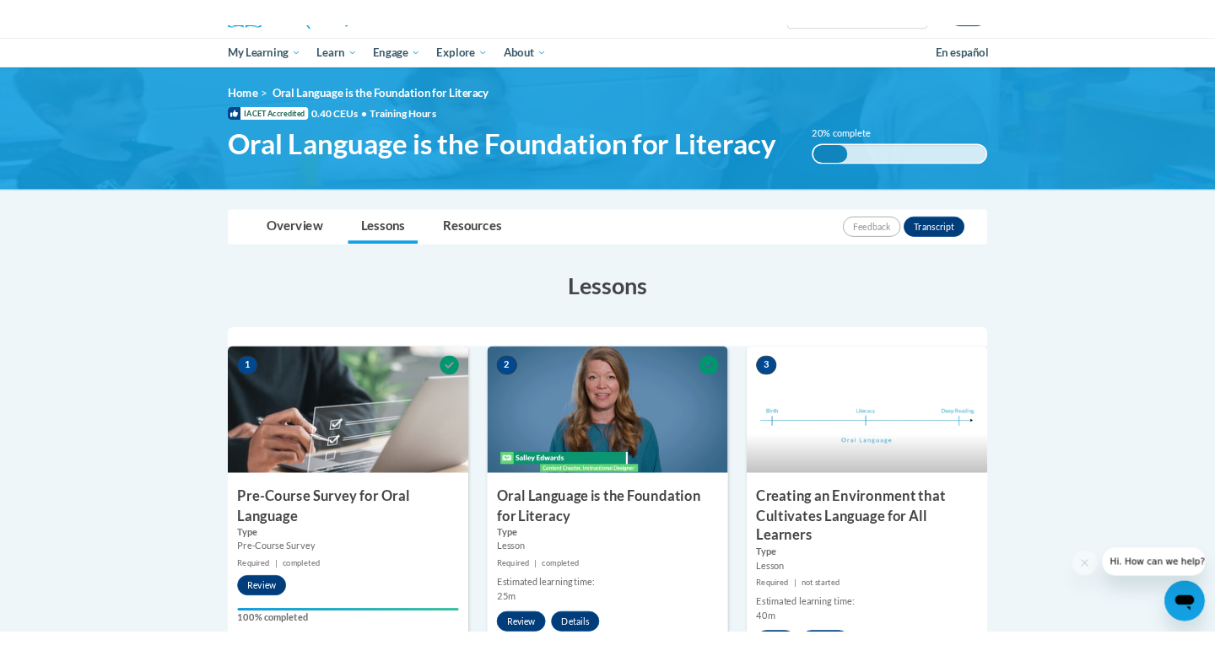
scroll to position [521, 0]
